Goal: Task Accomplishment & Management: Manage account settings

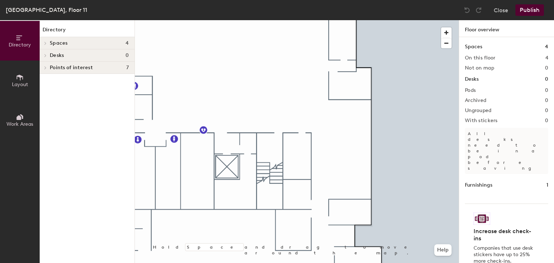
click at [48, 44] on span at bounding box center [45, 44] width 6 height 4
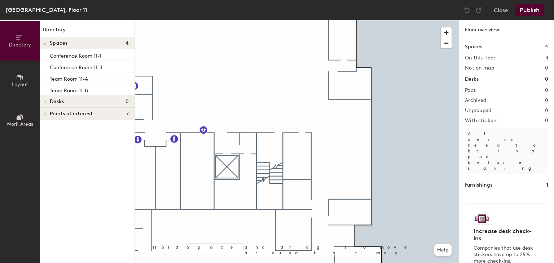
click at [48, 44] on div at bounding box center [44, 43] width 9 height 12
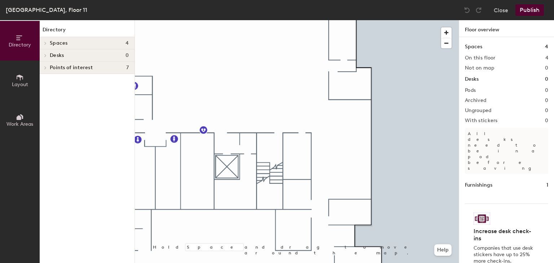
click at [47, 66] on icon at bounding box center [45, 68] width 3 height 4
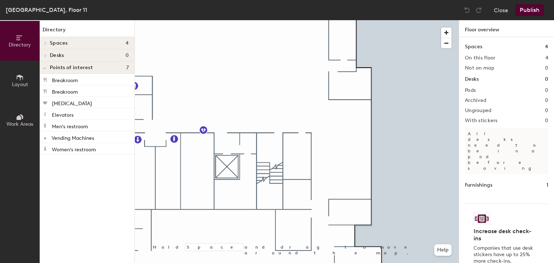
click at [47, 66] on div at bounding box center [44, 68] width 9 height 12
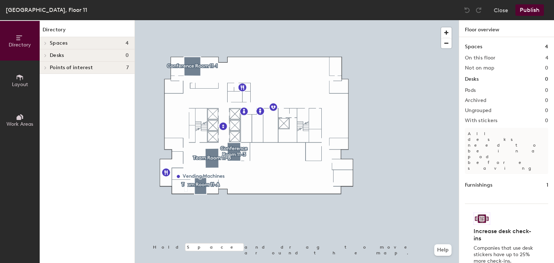
click at [44, 44] on span at bounding box center [45, 44] width 6 height 4
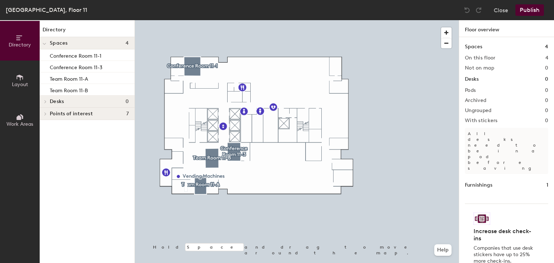
click at [46, 40] on div at bounding box center [44, 43] width 9 height 12
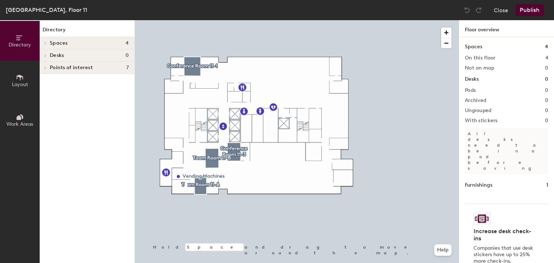
click at [17, 78] on icon at bounding box center [20, 78] width 6 height 6
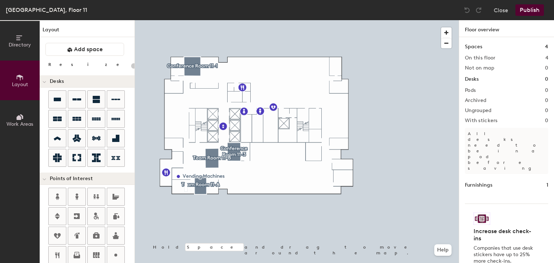
click at [24, 83] on span "Layout" at bounding box center [20, 85] width 16 height 6
click at [22, 118] on icon at bounding box center [20, 117] width 8 height 8
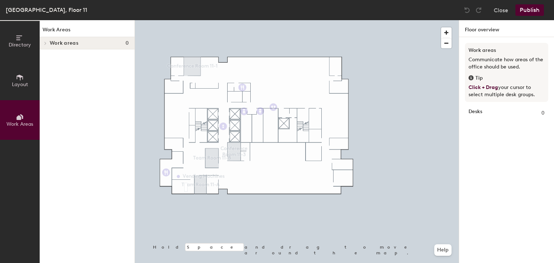
click at [22, 42] on span "Directory" at bounding box center [20, 45] width 22 height 6
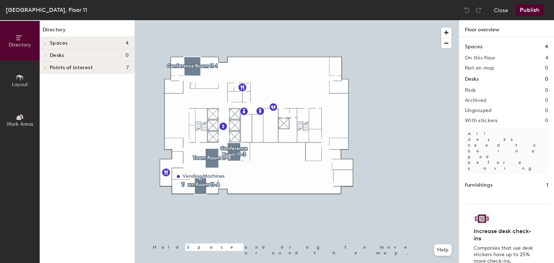
click at [52, 53] on span "Desks" at bounding box center [57, 56] width 14 height 6
click at [47, 54] on div at bounding box center [44, 55] width 9 height 12
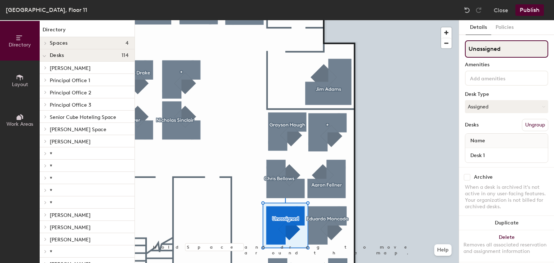
click at [414, 52] on div "Directory Layout Work Areas Directory Spaces 4 Conference Room 11-1 Conference …" at bounding box center [277, 141] width 554 height 243
type input "*"
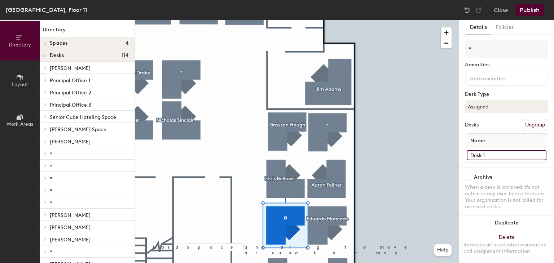
click at [489, 151] on input "Desk 1" at bounding box center [507, 156] width 80 height 10
type input "*"
click at [491, 106] on button "Assigned" at bounding box center [506, 106] width 83 height 13
click at [490, 151] on div "Hoteled" at bounding box center [502, 150] width 72 height 11
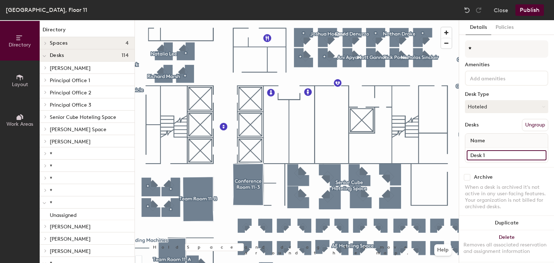
drag, startPoint x: 493, startPoint y: 152, endPoint x: 481, endPoint y: 172, distance: 23.5
click at [481, 172] on div "* Amenities Desk Type Hoteled Desks Ungroup Name Desk 1 Archive When a desk is …" at bounding box center [506, 151] width 83 height 222
type input "D"
click at [492, 154] on input "Desk 1" at bounding box center [507, 156] width 80 height 10
click at [502, 158] on input "Desk 1" at bounding box center [507, 156] width 80 height 10
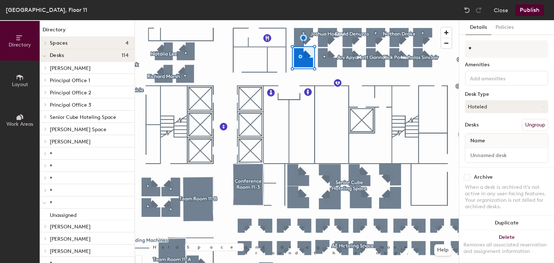
click at [528, 8] on button "Publish" at bounding box center [530, 10] width 29 height 12
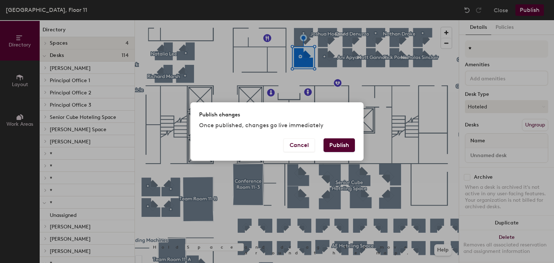
click at [341, 144] on button "Publish" at bounding box center [339, 146] width 31 height 14
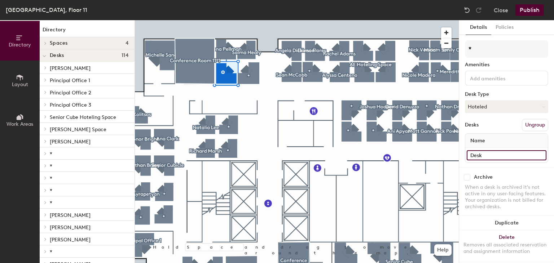
drag, startPoint x: 490, startPoint y: 153, endPoint x: 475, endPoint y: 153, distance: 14.8
click at [475, 153] on input "Desk" at bounding box center [507, 156] width 80 height 10
click at [411, 153] on div "Directory Layout Work Areas Directory Spaces 4 Conference Room 11-1 Conference …" at bounding box center [277, 141] width 554 height 243
type input "Unassigned"
click at [488, 157] on input "Desk" at bounding box center [507, 156] width 80 height 10
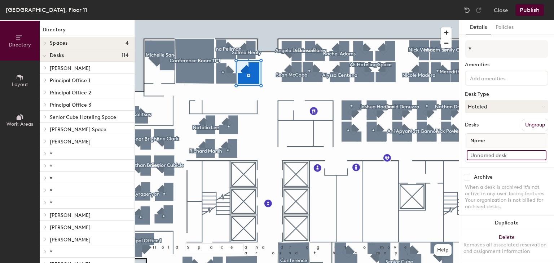
paste input "Unassigned"
type input "Unassigned"
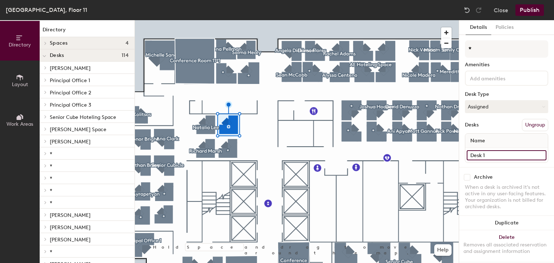
click at [385, 158] on div "Directory Layout Work Areas Directory Spaces 4 Conference Room 11-1 Conference …" at bounding box center [277, 141] width 554 height 243
paste input "Unassigned"
type input "Unassigned"
click at [498, 154] on input "Desk 1" at bounding box center [507, 156] width 80 height 10
paste input "Unassigned"
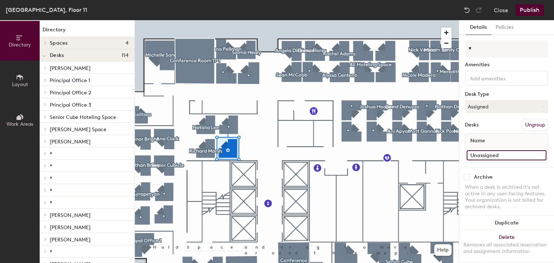
type input "Unassigned"
click at [490, 151] on input "Desk" at bounding box center [507, 156] width 80 height 10
paste input "Unassigned"
type input "Unassigned"
click at [497, 154] on input "Desk" at bounding box center [507, 156] width 80 height 10
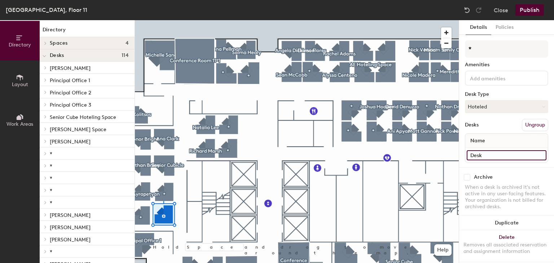
paste input "Unassigned"
type input "Unassigned"
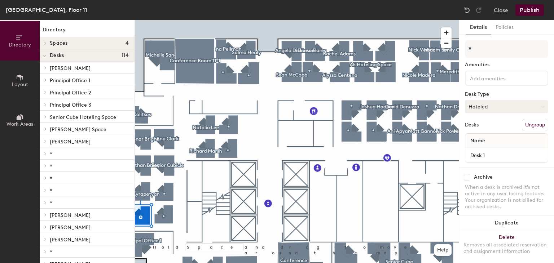
click at [507, 104] on button "Hoteled" at bounding box center [506, 106] width 83 height 13
click at [496, 127] on div "Assigned" at bounding box center [502, 129] width 72 height 11
click at [491, 159] on input "Desk 1" at bounding box center [507, 156] width 80 height 10
paste input "Unassigned"
type input "Unassigned"
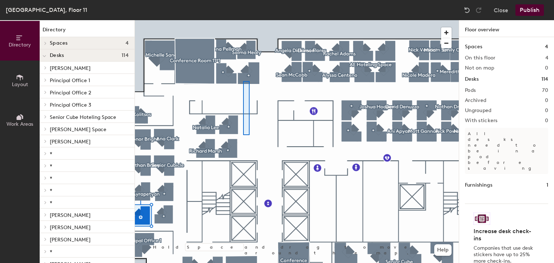
click at [241, 20] on div at bounding box center [297, 20] width 324 height 0
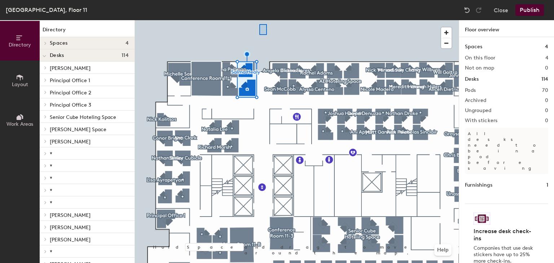
click at [258, 20] on div at bounding box center [297, 20] width 324 height 0
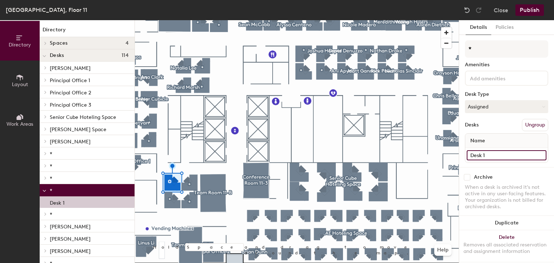
click at [491, 155] on input "Desk 1" at bounding box center [507, 156] width 80 height 10
paste input "Unassigned"
type input "Unassigned"
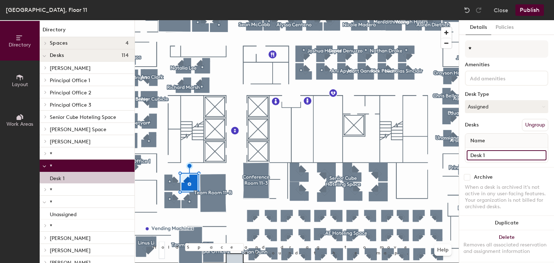
click at [488, 151] on input "Desk 1" at bounding box center [507, 156] width 80 height 10
paste input "Unassigned"
type input "Unassigned"
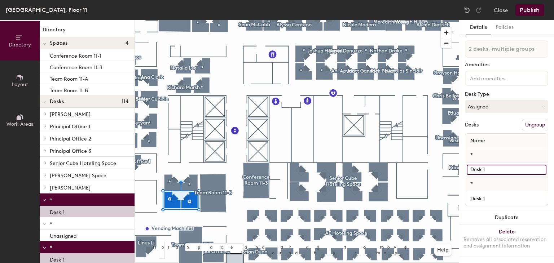
click at [495, 168] on input "Desk 1" at bounding box center [507, 170] width 80 height 10
paste input "Unassigned"
type input "Unassigned"
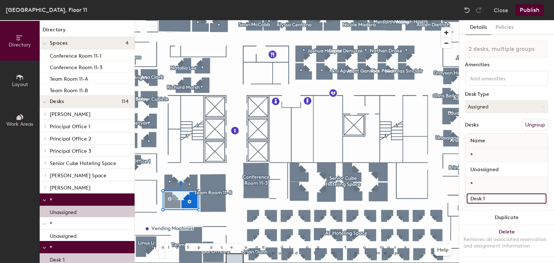
click at [494, 201] on input "Desk 1" at bounding box center [507, 199] width 80 height 10
paste input "Unassigned"
type input "Unassigned"
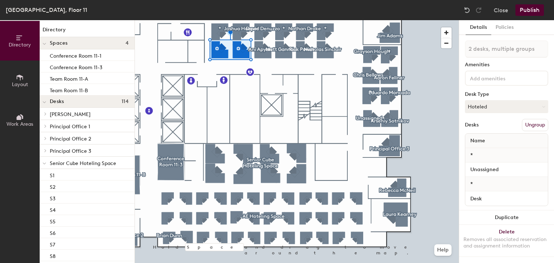
click at [503, 188] on div "*" at bounding box center [507, 184] width 83 height 14
click at [496, 194] on input "Desk" at bounding box center [507, 199] width 80 height 10
paste input "Unassigned"
type input "Unassigned"
click at [498, 112] on button "Hoteled" at bounding box center [506, 106] width 83 height 13
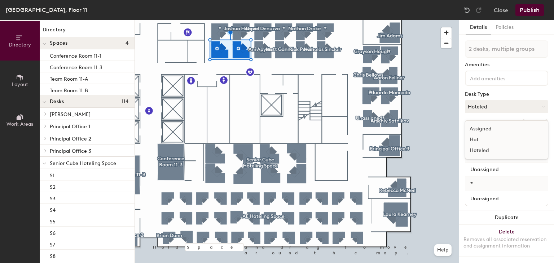
click at [492, 130] on div "Assigned" at bounding box center [502, 129] width 72 height 11
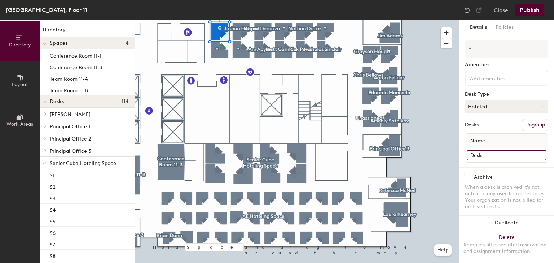
click at [495, 153] on input "Desk" at bounding box center [507, 156] width 80 height 10
paste input "Unassigned"
type input "Unassigned"
click at [481, 100] on button "Hoteled" at bounding box center [506, 106] width 83 height 13
click at [491, 128] on div "Assigned" at bounding box center [502, 129] width 72 height 11
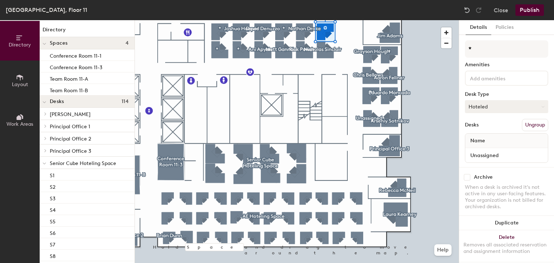
click at [494, 102] on button "Hoteled" at bounding box center [506, 106] width 83 height 13
click at [491, 127] on div "Assigned" at bounding box center [502, 129] width 72 height 11
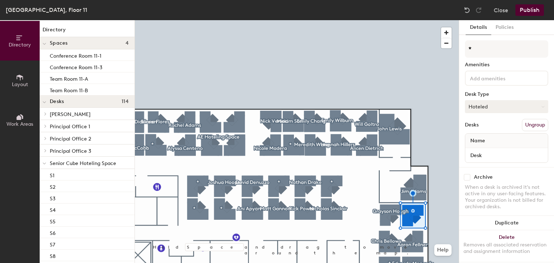
click at [501, 104] on button "Hoteled" at bounding box center [506, 106] width 83 height 13
click at [492, 133] on div "Assigned" at bounding box center [502, 129] width 72 height 11
click at [493, 154] on input "Desk" at bounding box center [507, 156] width 80 height 10
paste input "Unassigned"
type input "Unassigned"
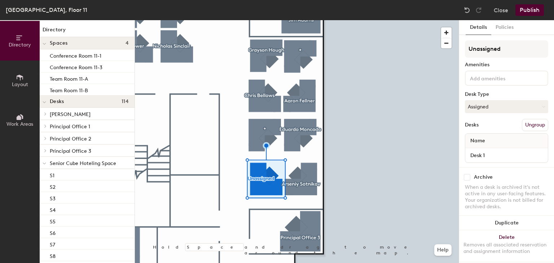
click at [496, 145] on div "Name" at bounding box center [507, 141] width 83 height 14
click at [497, 151] on input "Desk 1" at bounding box center [507, 156] width 80 height 10
paste input "Unassigned"
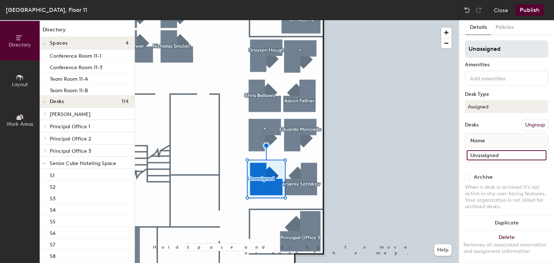
type input "Unassigned"
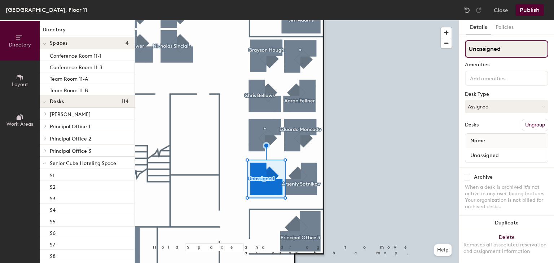
click at [503, 48] on input "Unassigned" at bounding box center [506, 48] width 83 height 17
type input "U"
type input "*"
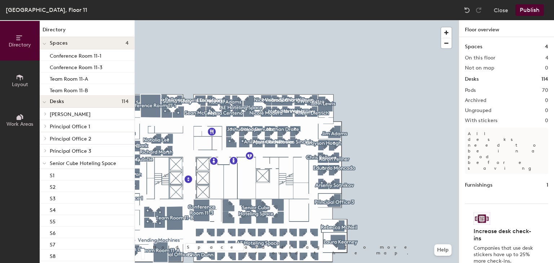
click at [530, 9] on button "Publish" at bounding box center [530, 10] width 29 height 12
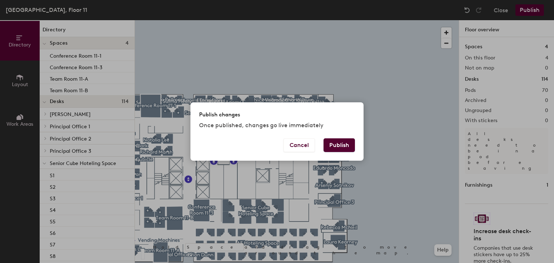
click at [345, 145] on button "Publish" at bounding box center [339, 146] width 31 height 14
